Goal: Entertainment & Leisure: Consume media (video, audio)

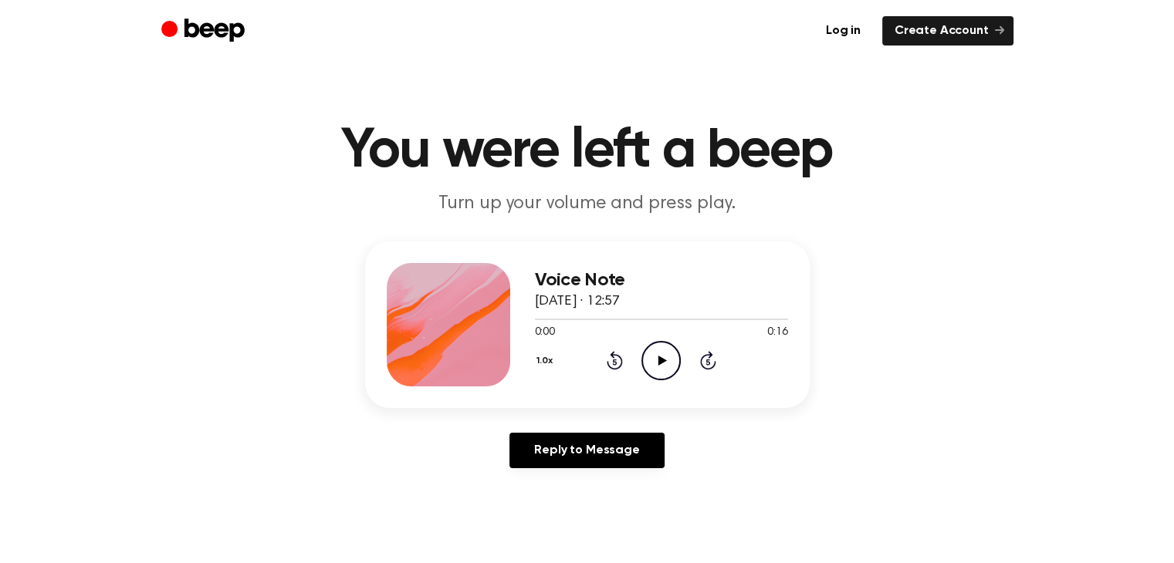
click at [664, 364] on icon "Play Audio" at bounding box center [660, 360] width 39 height 39
click at [664, 365] on icon "Play Audio" at bounding box center [660, 360] width 39 height 39
click at [661, 365] on icon "Play Audio" at bounding box center [660, 360] width 39 height 39
click at [633, 344] on div "1.0x Rewind 5 seconds Play Audio Skip 5 seconds" at bounding box center [661, 360] width 253 height 39
click at [658, 363] on icon at bounding box center [662, 361] width 8 height 10
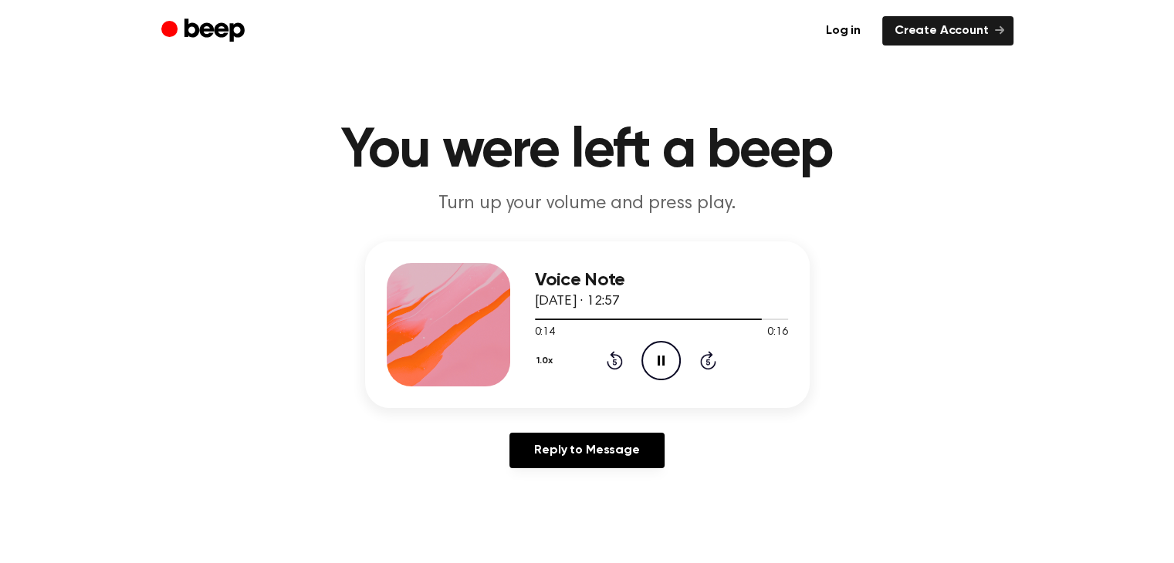
click at [676, 355] on icon "Pause Audio" at bounding box center [660, 360] width 39 height 39
click at [659, 364] on icon "Play Audio" at bounding box center [660, 360] width 39 height 39
click at [656, 357] on icon "Play Audio" at bounding box center [660, 360] width 39 height 39
click at [664, 353] on icon "Play Audio" at bounding box center [660, 360] width 39 height 39
click at [658, 356] on icon at bounding box center [662, 361] width 8 height 10
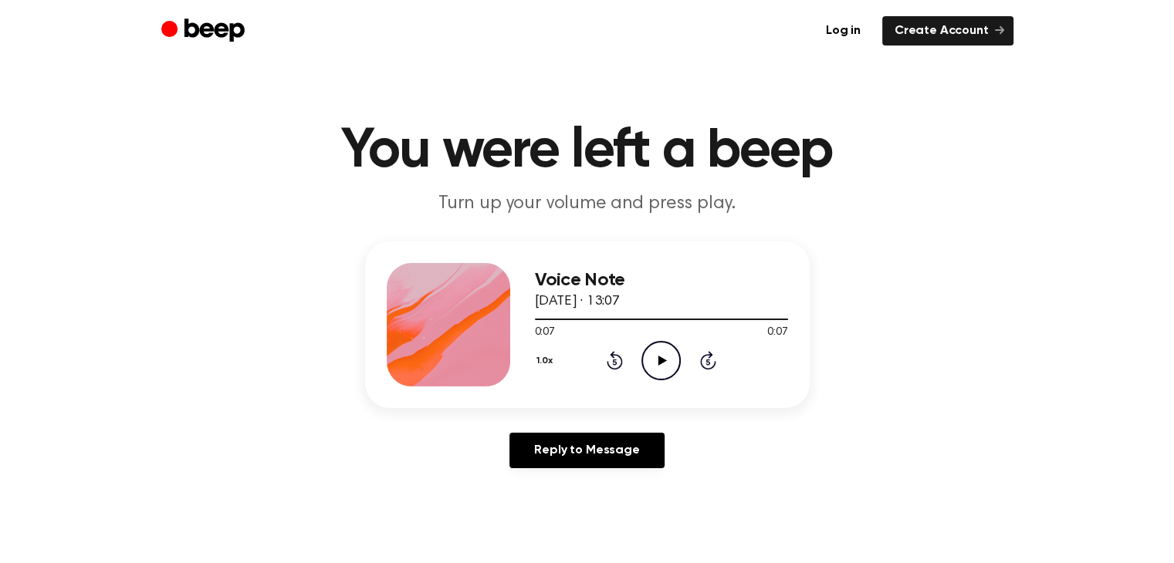
click at [658, 357] on icon "Play Audio" at bounding box center [660, 360] width 39 height 39
click at [654, 347] on icon "Play Audio" at bounding box center [660, 360] width 39 height 39
click at [661, 363] on icon "Play Audio" at bounding box center [660, 360] width 39 height 39
click at [662, 368] on icon "Play Audio" at bounding box center [660, 360] width 39 height 39
click at [661, 362] on icon at bounding box center [662, 361] width 8 height 10
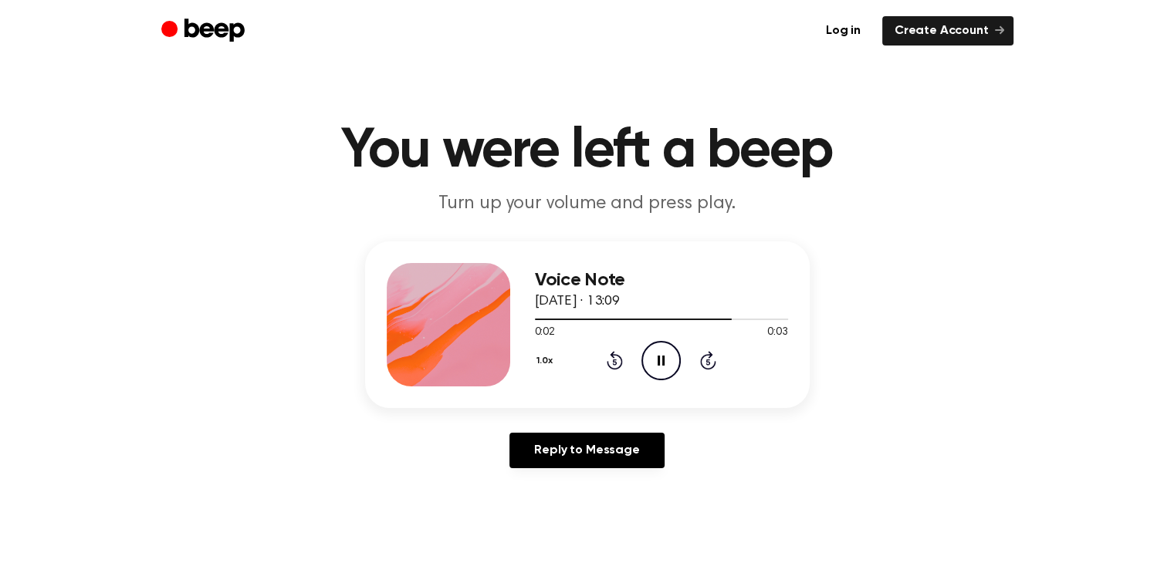
click at [543, 360] on button "1.0x" at bounding box center [547, 361] width 24 height 26
click at [580, 428] on li "0.8x" at bounding box center [564, 425] width 59 height 29
click at [642, 369] on icon "Play Audio" at bounding box center [660, 360] width 39 height 39
click at [654, 365] on icon "Play Audio" at bounding box center [660, 360] width 39 height 39
click at [664, 360] on icon at bounding box center [662, 361] width 8 height 10
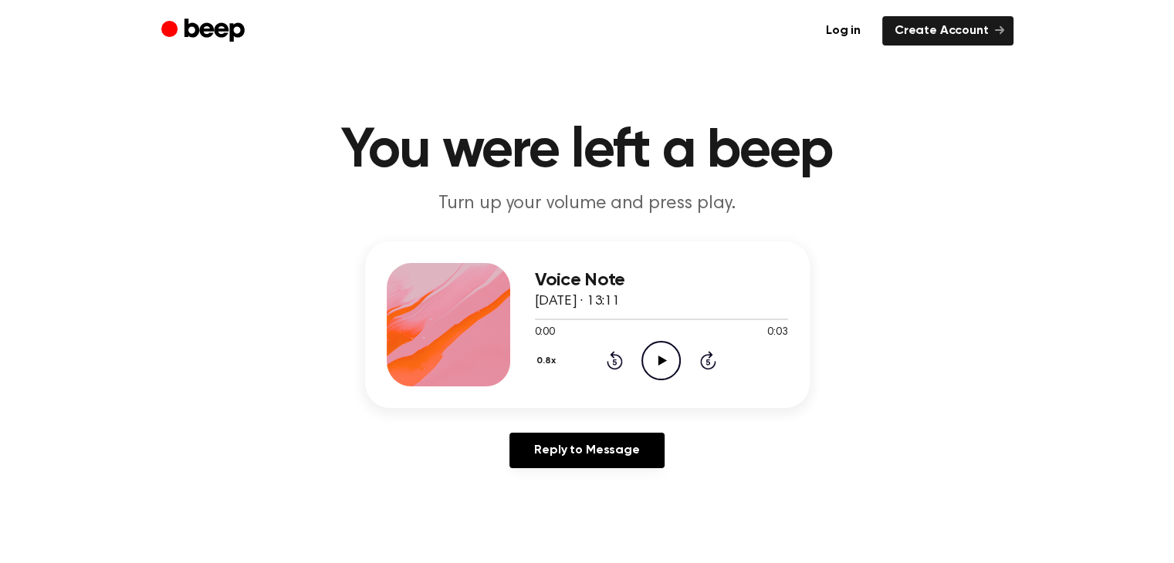
click at [657, 356] on icon "Play Audio" at bounding box center [660, 360] width 39 height 39
click at [659, 359] on icon at bounding box center [662, 361] width 8 height 10
click at [654, 357] on icon "Play Audio" at bounding box center [660, 360] width 39 height 39
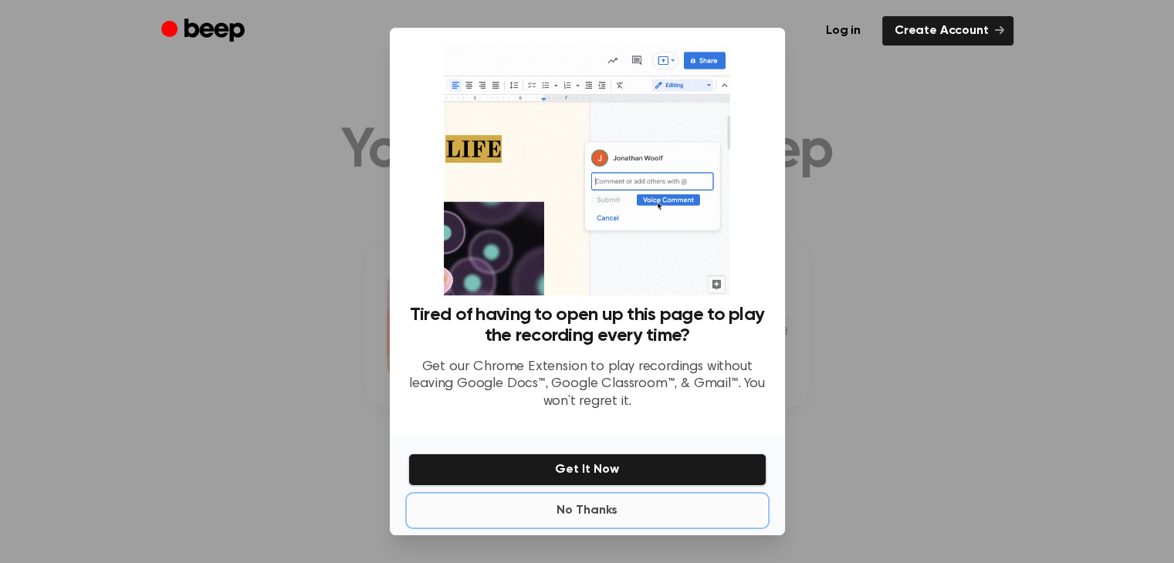
click at [582, 516] on button "No Thanks" at bounding box center [587, 510] width 358 height 31
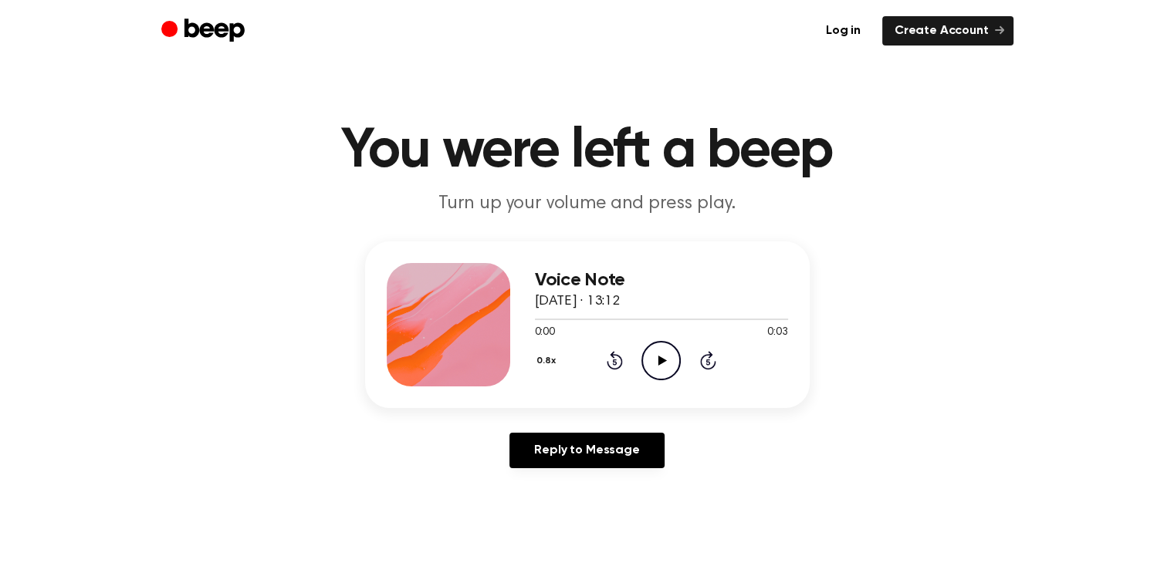
click at [670, 343] on circle at bounding box center [661, 361] width 38 height 38
click at [661, 356] on icon "Play Audio" at bounding box center [660, 360] width 39 height 39
click at [664, 353] on icon "Play Audio" at bounding box center [660, 360] width 39 height 39
click at [645, 353] on icon "Play Audio" at bounding box center [660, 360] width 39 height 39
click at [664, 354] on icon "Play Audio" at bounding box center [660, 360] width 39 height 39
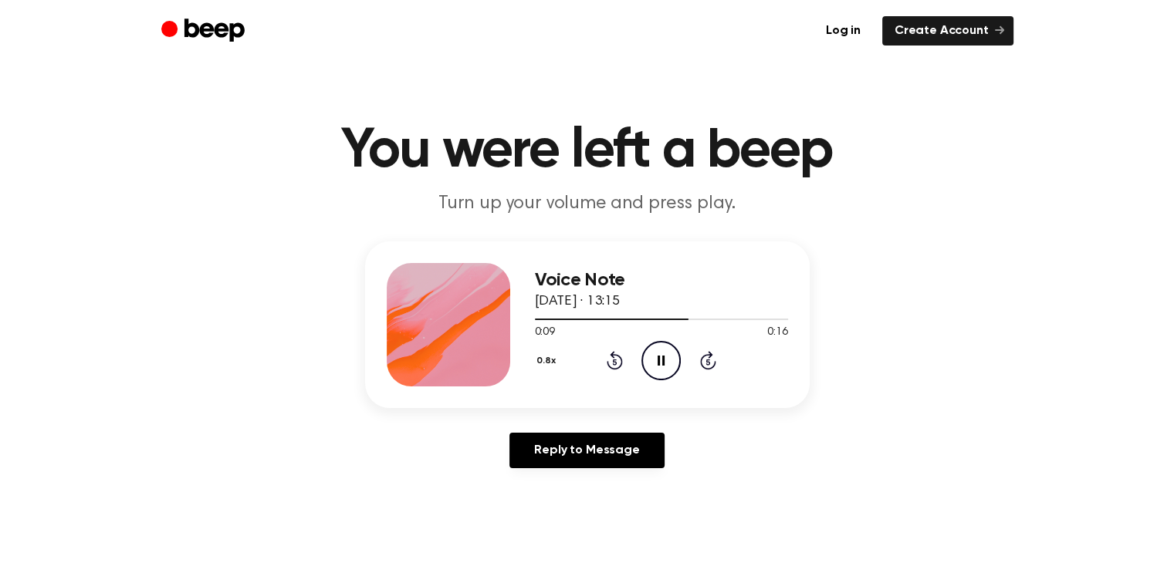
click at [543, 361] on button "0.8x" at bounding box center [548, 361] width 27 height 26
click at [615, 360] on icon "Rewind 5 seconds" at bounding box center [614, 360] width 17 height 20
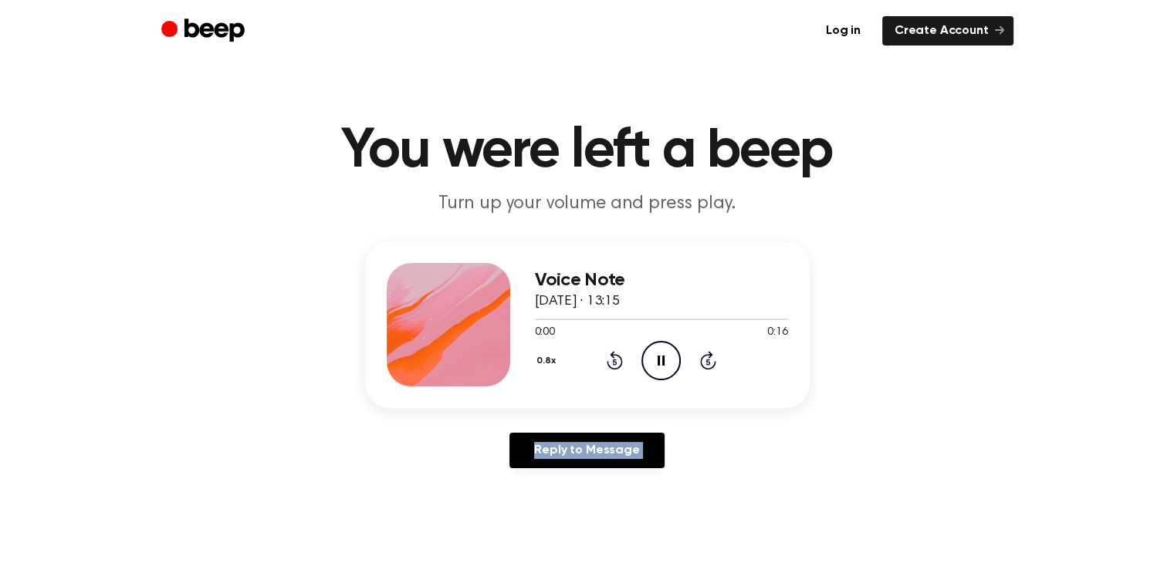
click at [615, 360] on icon "Rewind 5 seconds" at bounding box center [614, 360] width 17 height 20
click at [658, 362] on icon at bounding box center [662, 361] width 8 height 10
click at [661, 368] on icon "Play Audio" at bounding box center [660, 360] width 39 height 39
click at [664, 361] on icon at bounding box center [661, 361] width 7 height 10
click at [668, 316] on div at bounding box center [661, 319] width 253 height 12
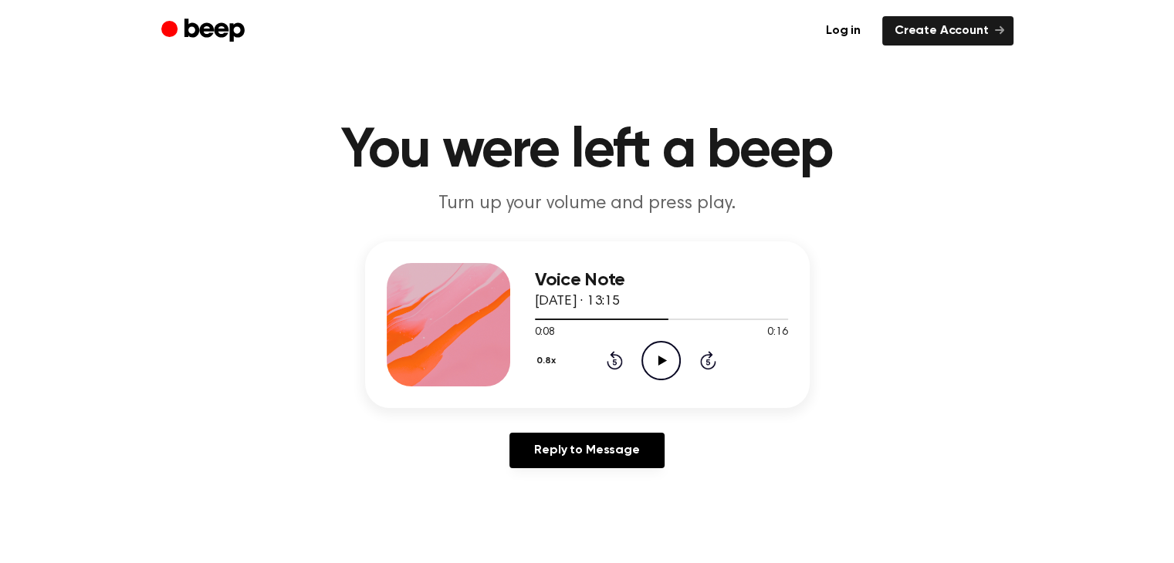
click at [653, 353] on icon "Play Audio" at bounding box center [660, 360] width 39 height 39
click at [635, 316] on div at bounding box center [661, 319] width 253 height 12
click at [661, 359] on icon "Pause Audio" at bounding box center [660, 360] width 39 height 39
click at [661, 350] on icon "Play Audio" at bounding box center [660, 360] width 39 height 39
click at [661, 350] on icon "Pause Audio" at bounding box center [660, 360] width 39 height 39
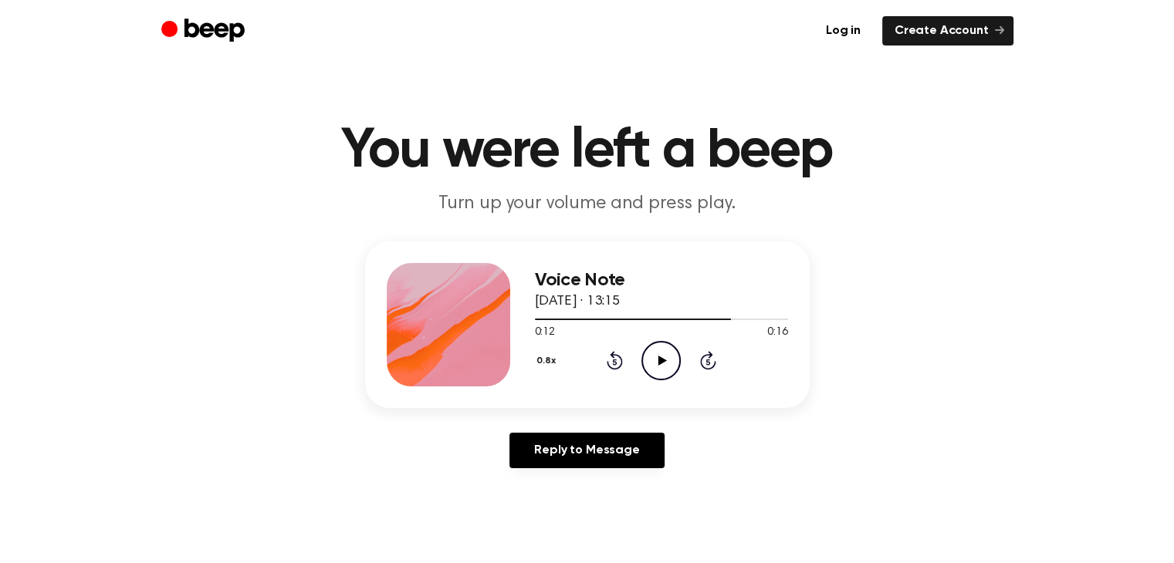
click at [654, 350] on icon "Play Audio" at bounding box center [660, 360] width 39 height 39
click at [692, 319] on div at bounding box center [643, 320] width 217 height 2
click at [668, 361] on icon "Play Audio" at bounding box center [660, 360] width 39 height 39
click at [654, 346] on icon "Play Audio" at bounding box center [660, 360] width 39 height 39
click at [658, 365] on icon "Play Audio" at bounding box center [660, 360] width 39 height 39
